Goal: Task Accomplishment & Management: Manage account settings

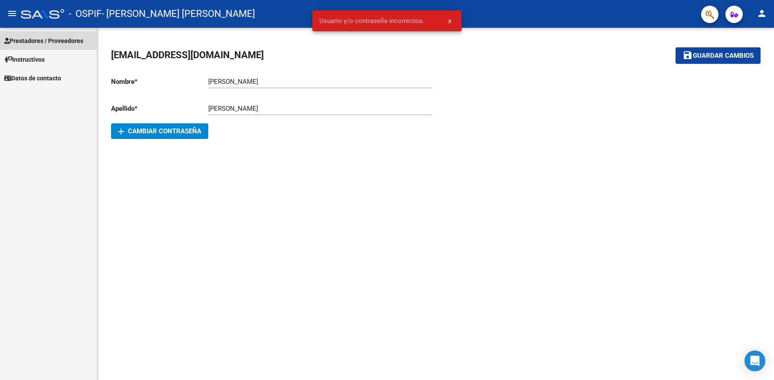
click at [45, 42] on span "Prestadores / Proveedores" at bounding box center [43, 41] width 79 height 10
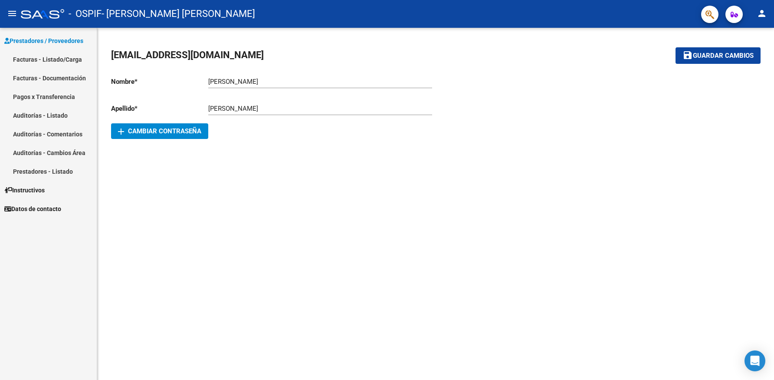
click at [43, 70] on link "Facturas - Documentación" at bounding box center [48, 78] width 97 height 19
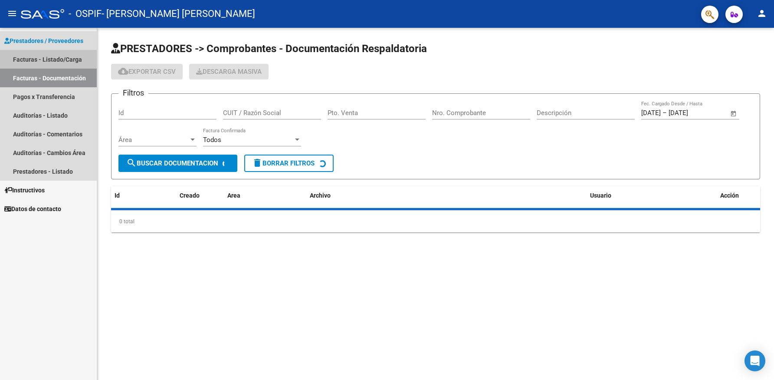
click at [43, 59] on link "Facturas - Listado/Carga" at bounding box center [48, 59] width 97 height 19
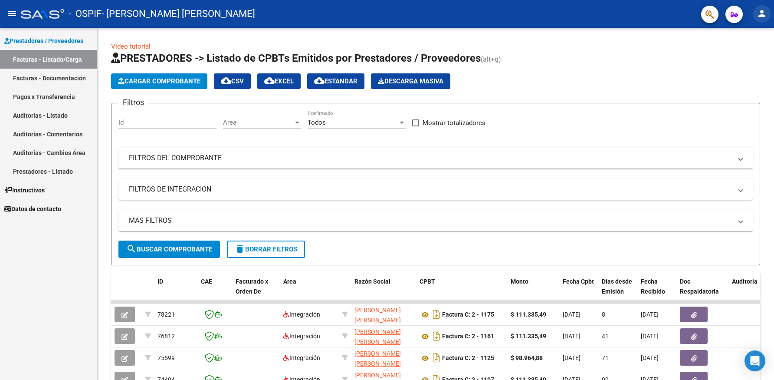
click at [762, 16] on mat-icon "person" at bounding box center [761, 13] width 10 height 10
click at [731, 62] on button "exit_to_app Salir" at bounding box center [743, 57] width 53 height 21
